Goal: Navigation & Orientation: Understand site structure

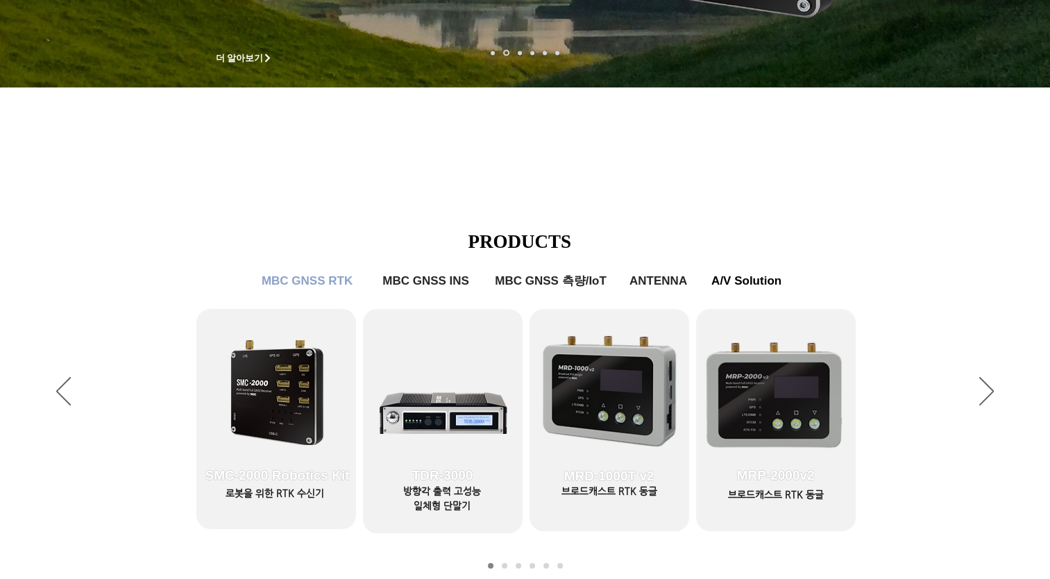
scroll to position [420, 0]
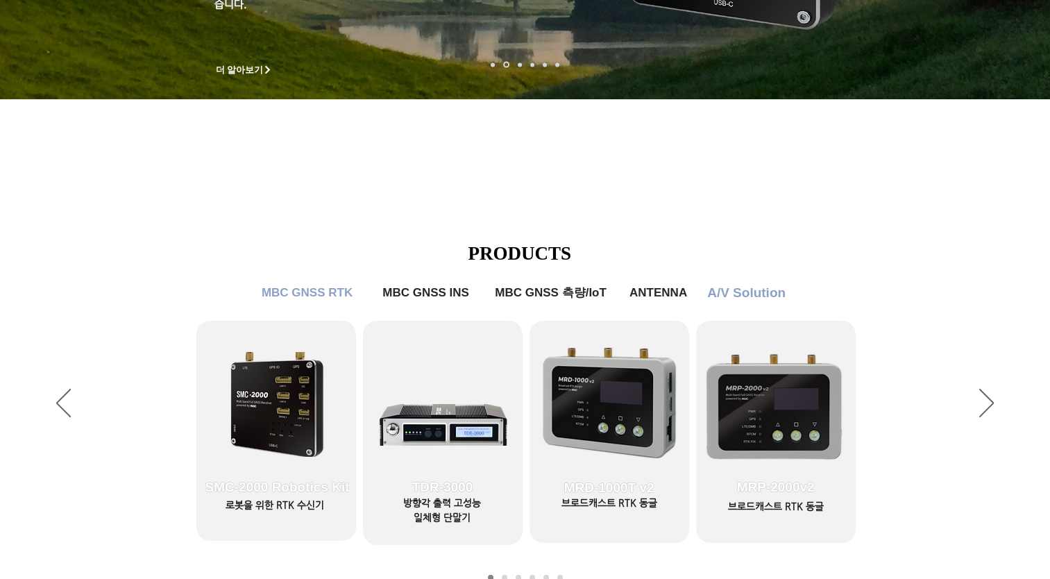
click at [759, 290] on span "A/V Solution" at bounding box center [746, 292] width 78 height 15
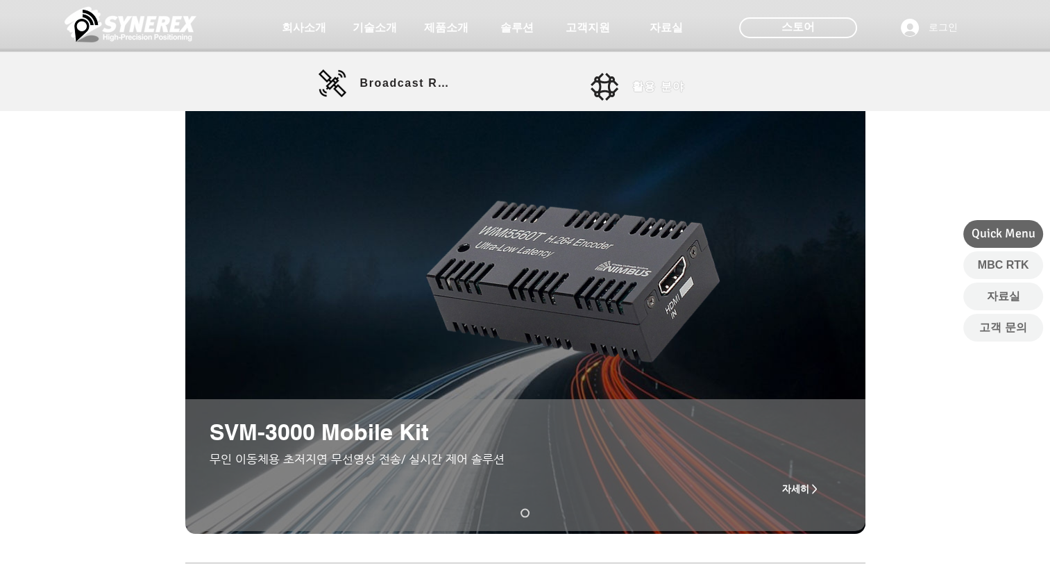
click at [676, 87] on span "활용 분야" at bounding box center [658, 87] width 53 height 15
click at [657, 85] on span "활용 분야" at bounding box center [658, 87] width 53 height 15
click at [675, 85] on span "활용 분야" at bounding box center [658, 87] width 53 height 15
click at [380, 28] on span "기술소개" at bounding box center [374, 28] width 49 height 15
click at [308, 29] on span "회사소개" at bounding box center [303, 28] width 49 height 15
